Goal: Find specific page/section

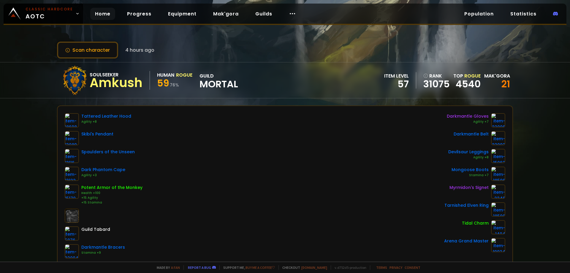
click at [101, 14] on link "Home" at bounding box center [102, 14] width 25 height 12
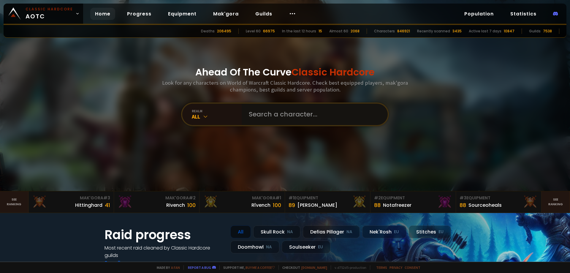
click at [266, 105] on input "text" at bounding box center [312, 114] width 135 height 21
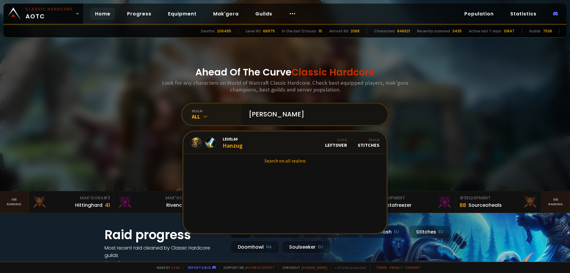
type input "[PERSON_NAME]"
click at [202, 116] on icon at bounding box center [205, 116] width 6 height 6
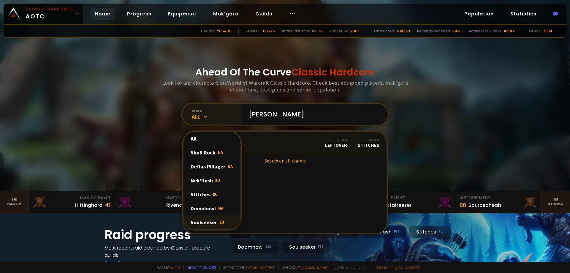
click at [214, 224] on div "Soulseeker EU" at bounding box center [211, 222] width 57 height 14
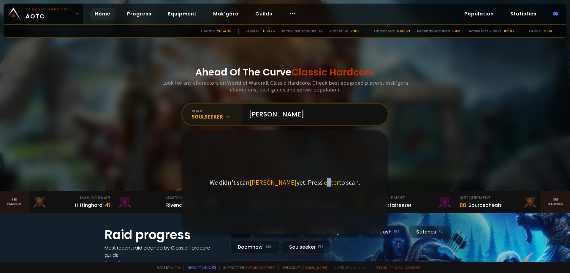
click at [324, 182] on span "enter" at bounding box center [331, 182] width 15 height 8
click at [275, 118] on input "[PERSON_NAME]" at bounding box center [312, 114] width 135 height 21
